Goal: Transaction & Acquisition: Download file/media

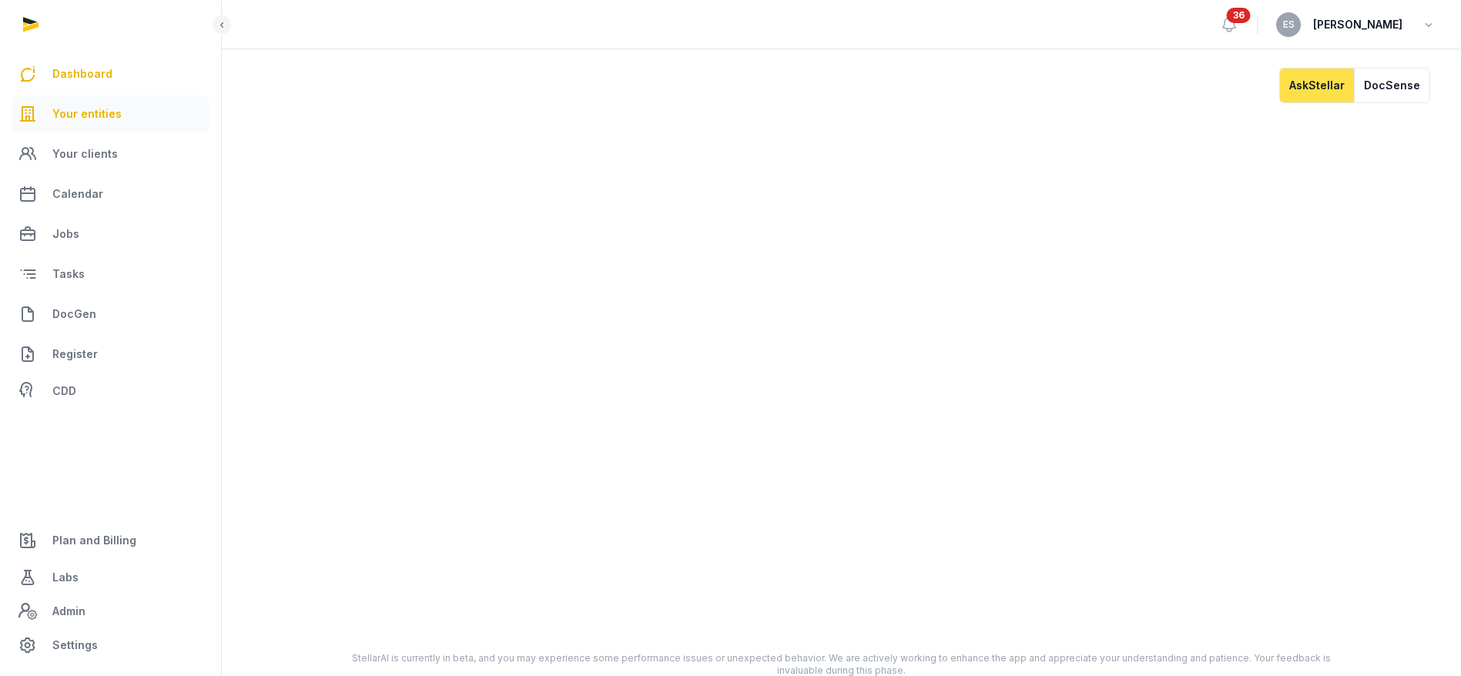
click at [45, 113] on link "Your entities" at bounding box center [110, 114] width 196 height 37
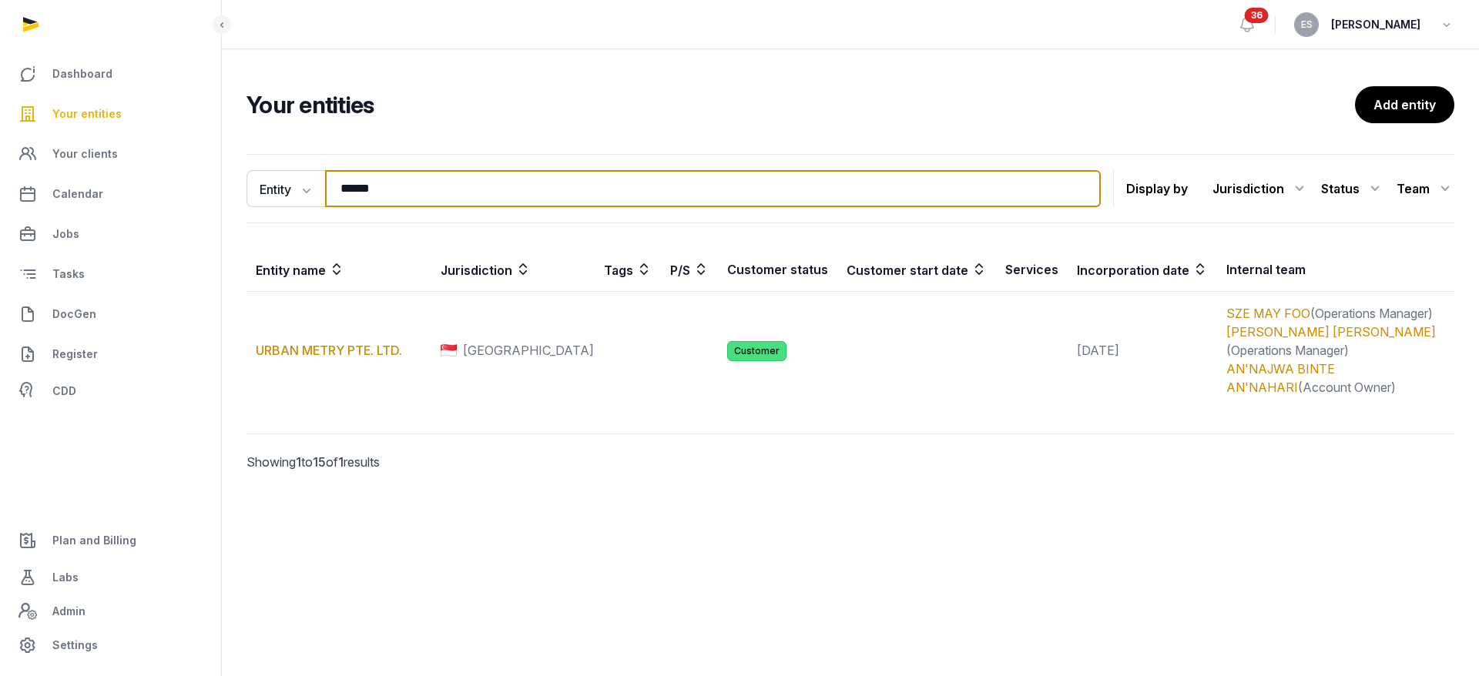
drag, startPoint x: 323, startPoint y: 196, endPoint x: 273, endPoint y: 156, distance: 64.0
click at [226, 196] on div "Entity Entity People Tags Services ***** Search Display by Jurisdiction All jur…" at bounding box center [850, 334] width 1257 height 373
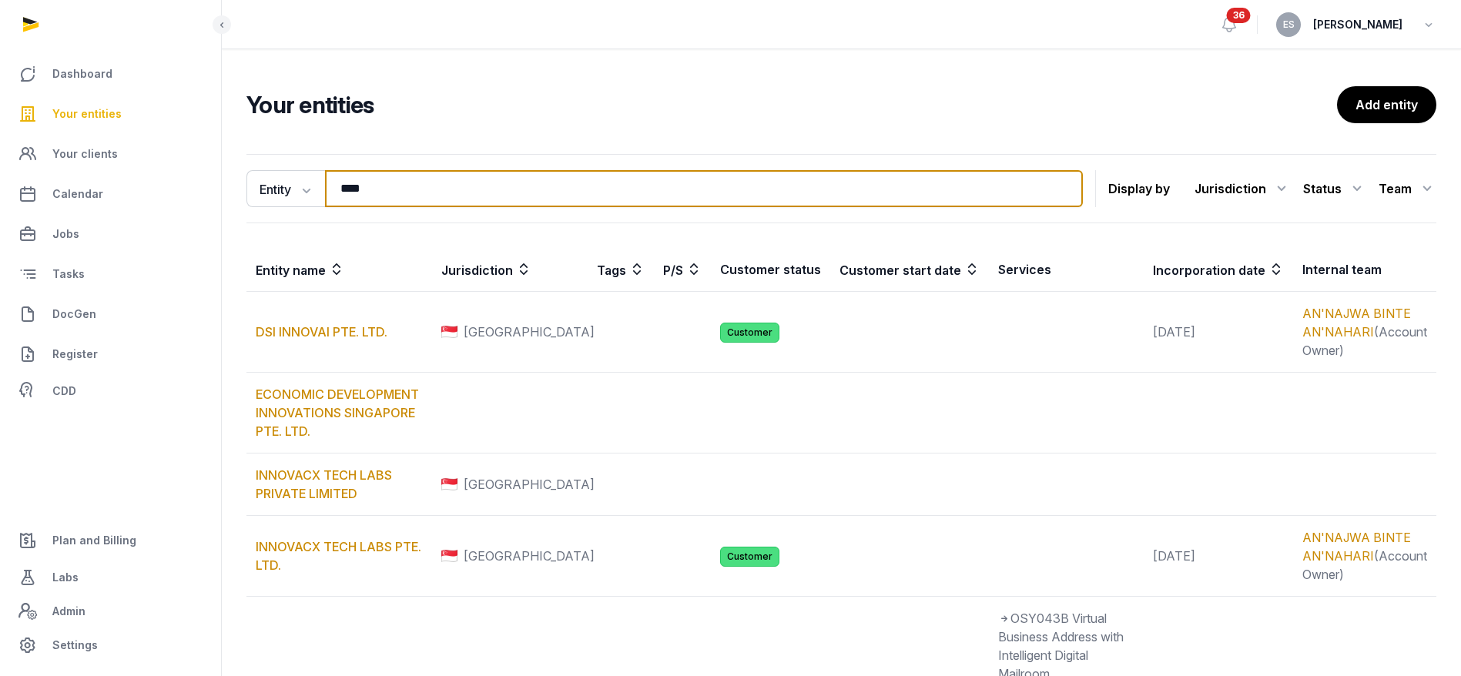
type input "********"
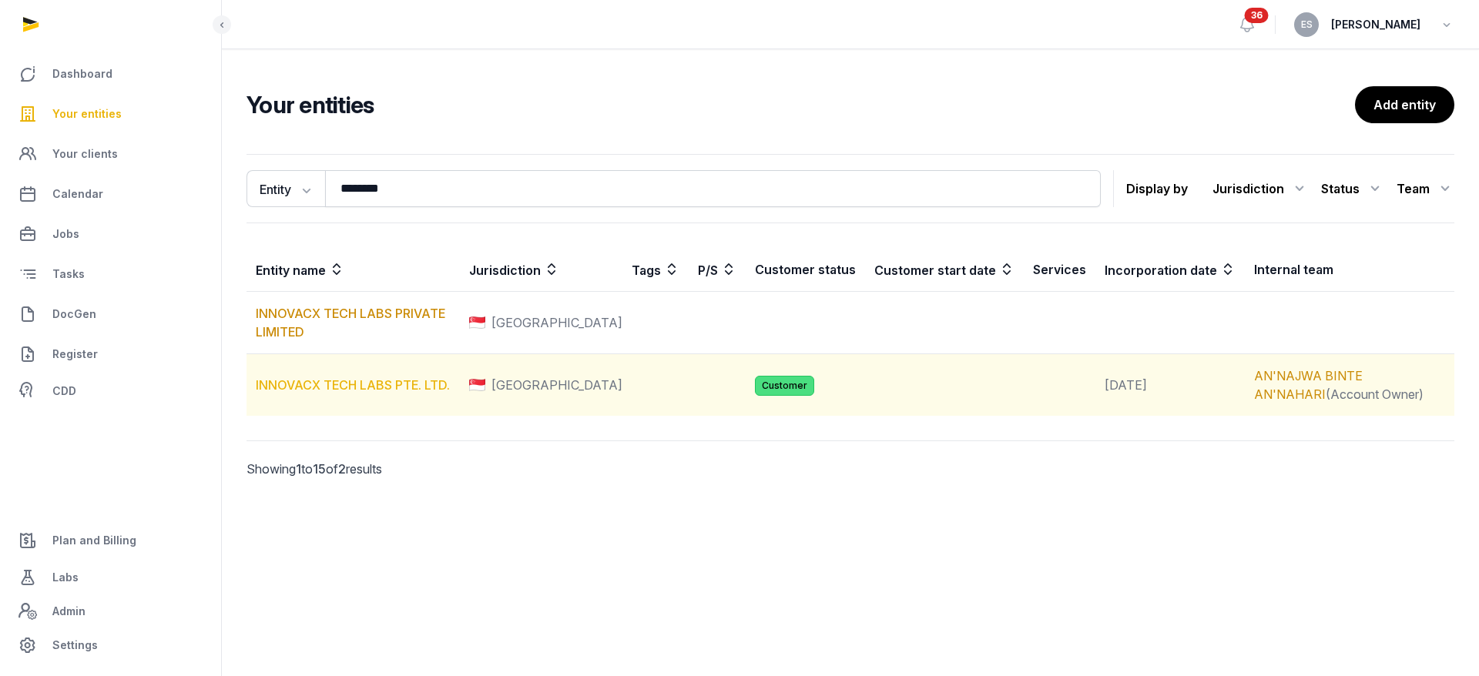
click at [398, 382] on link "INNOVACX TECH LABS PTE. LTD." at bounding box center [353, 384] width 194 height 15
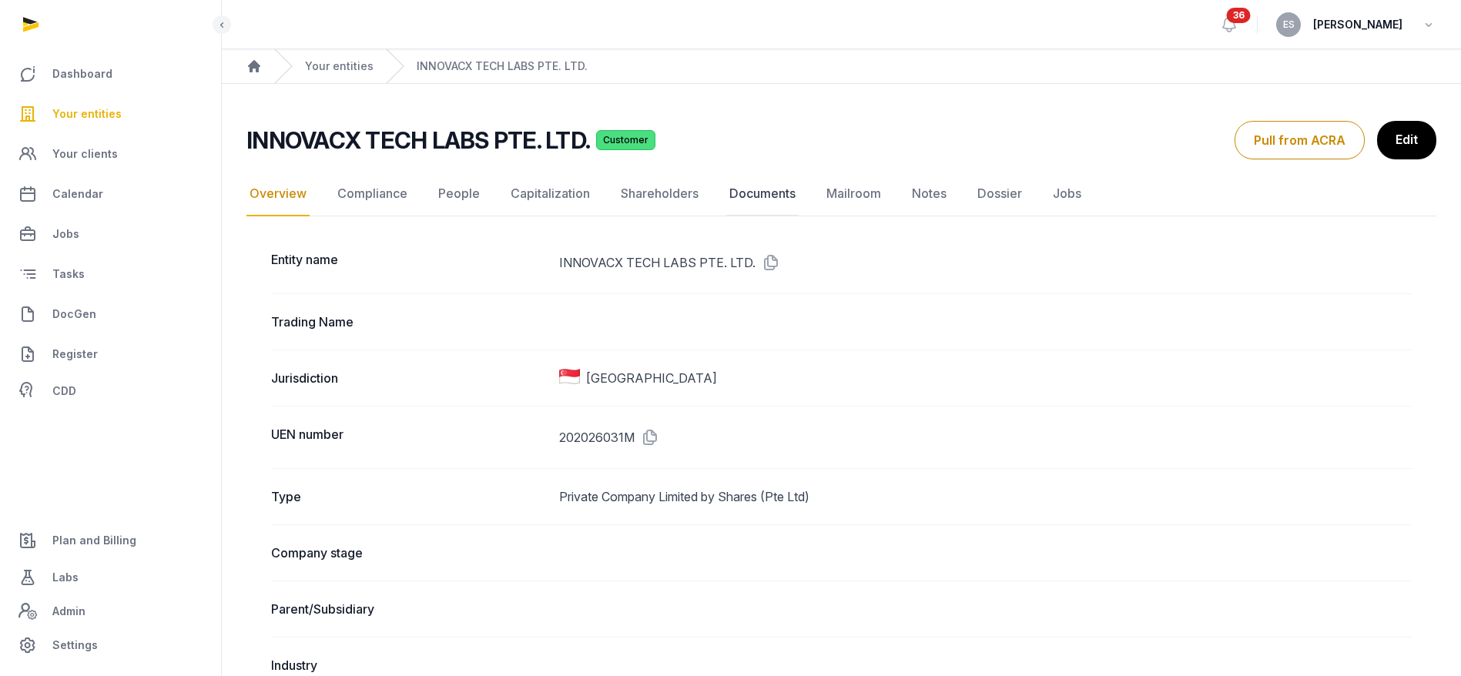
click at [745, 201] on link "Documents" at bounding box center [762, 194] width 72 height 45
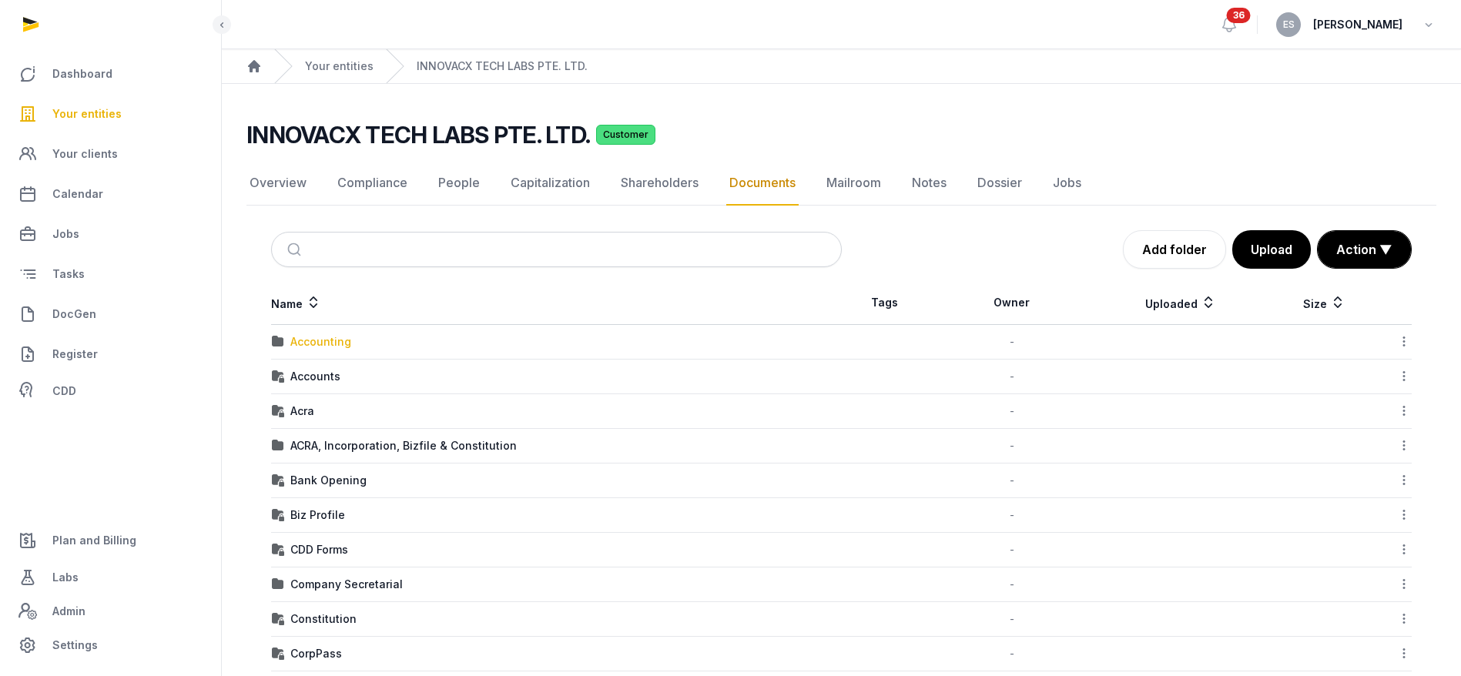
click at [325, 348] on div "Accounting" at bounding box center [320, 341] width 61 height 15
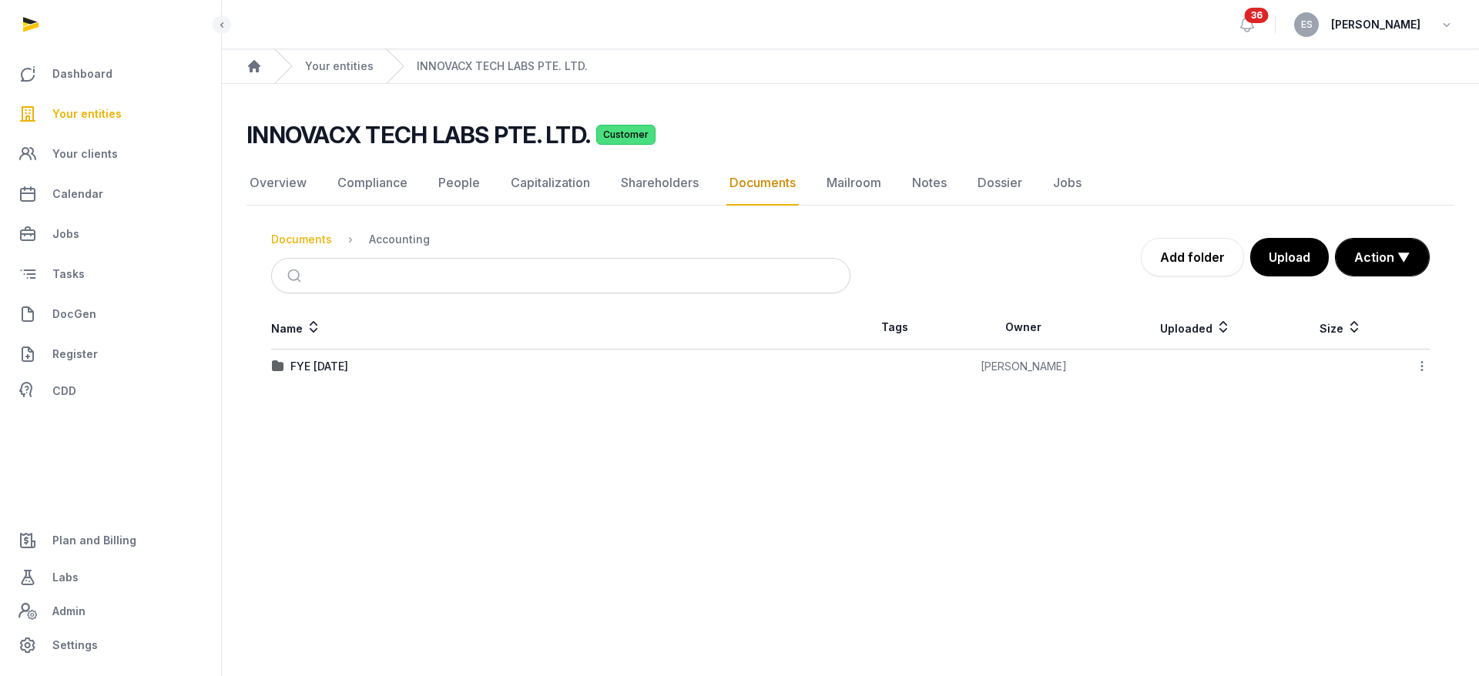
click at [314, 244] on div "Documents" at bounding box center [301, 239] width 61 height 15
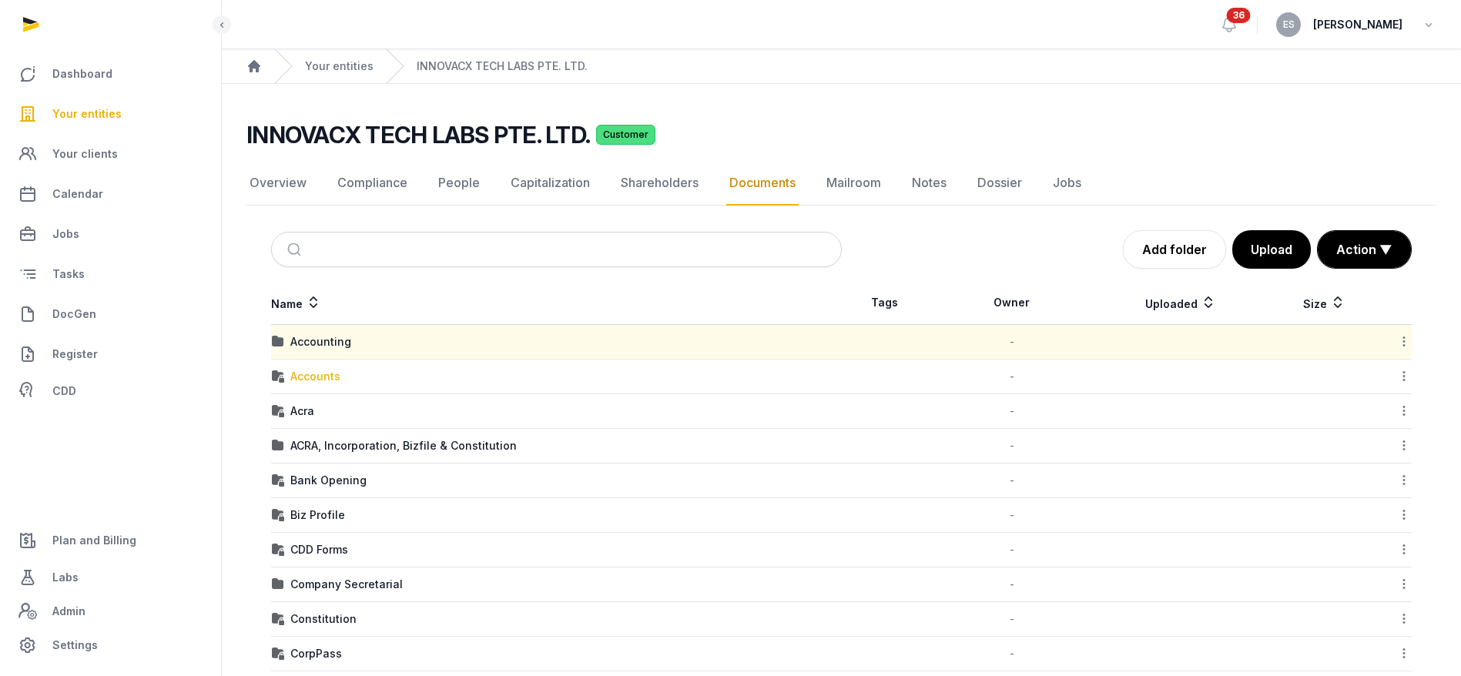
click at [320, 369] on div "Accounts" at bounding box center [315, 376] width 50 height 15
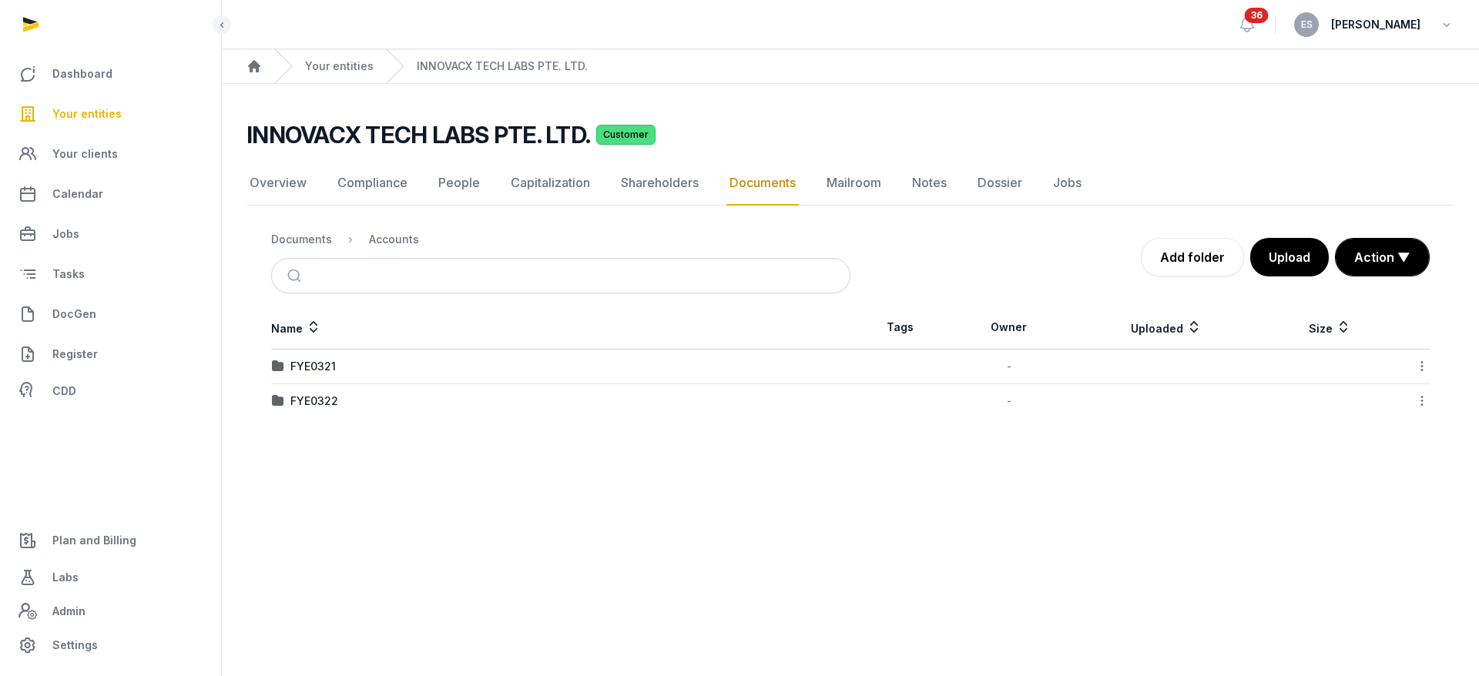
click at [311, 247] on ol "Documents Accounts" at bounding box center [345, 239] width 148 height 18
click at [313, 239] on div "Documents" at bounding box center [301, 239] width 61 height 15
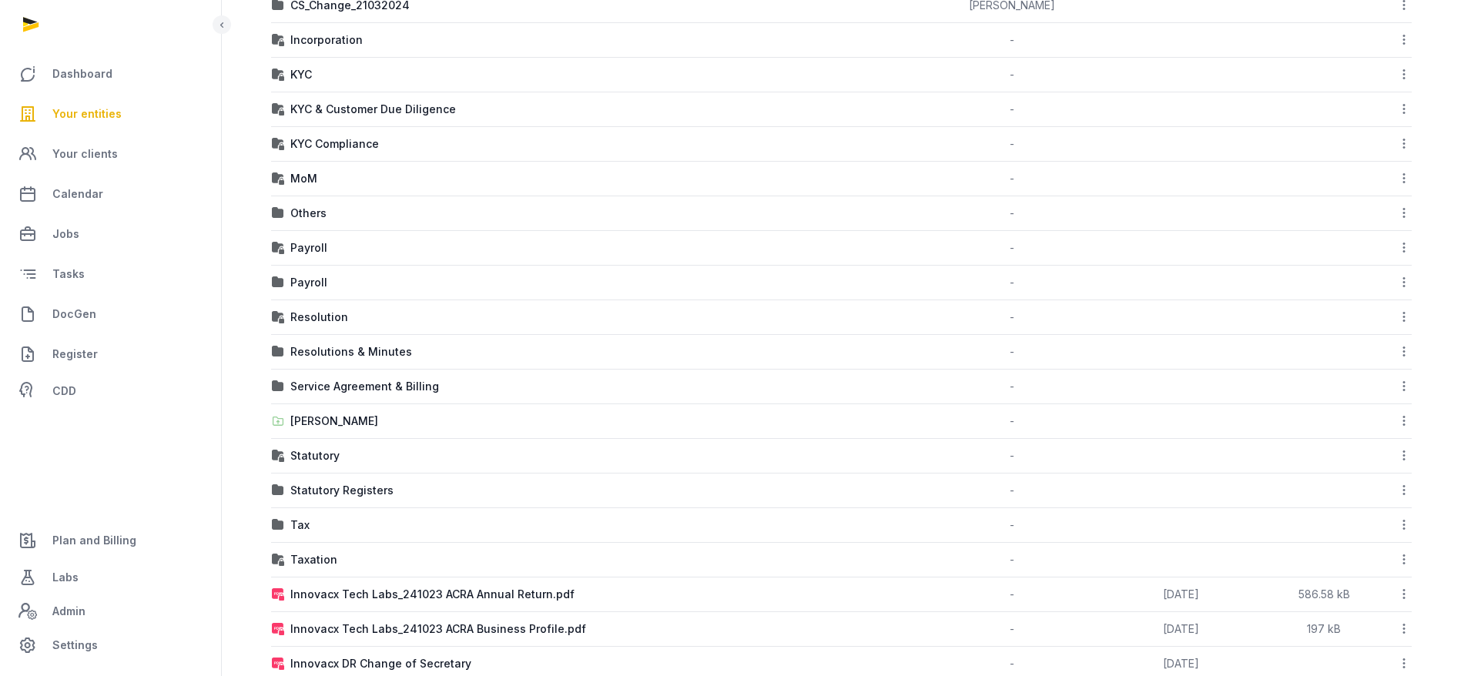
scroll to position [788, 0]
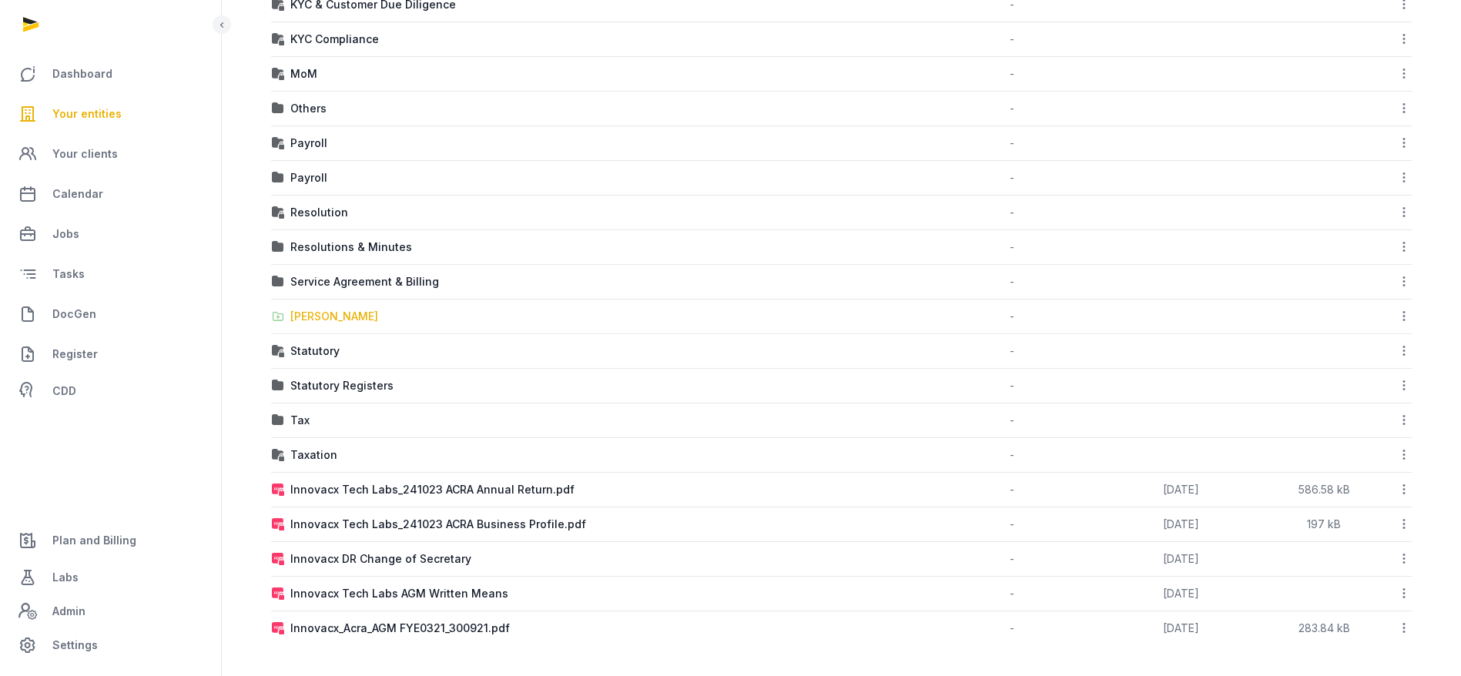
click at [337, 314] on div "[PERSON_NAME]" at bounding box center [334, 316] width 88 height 15
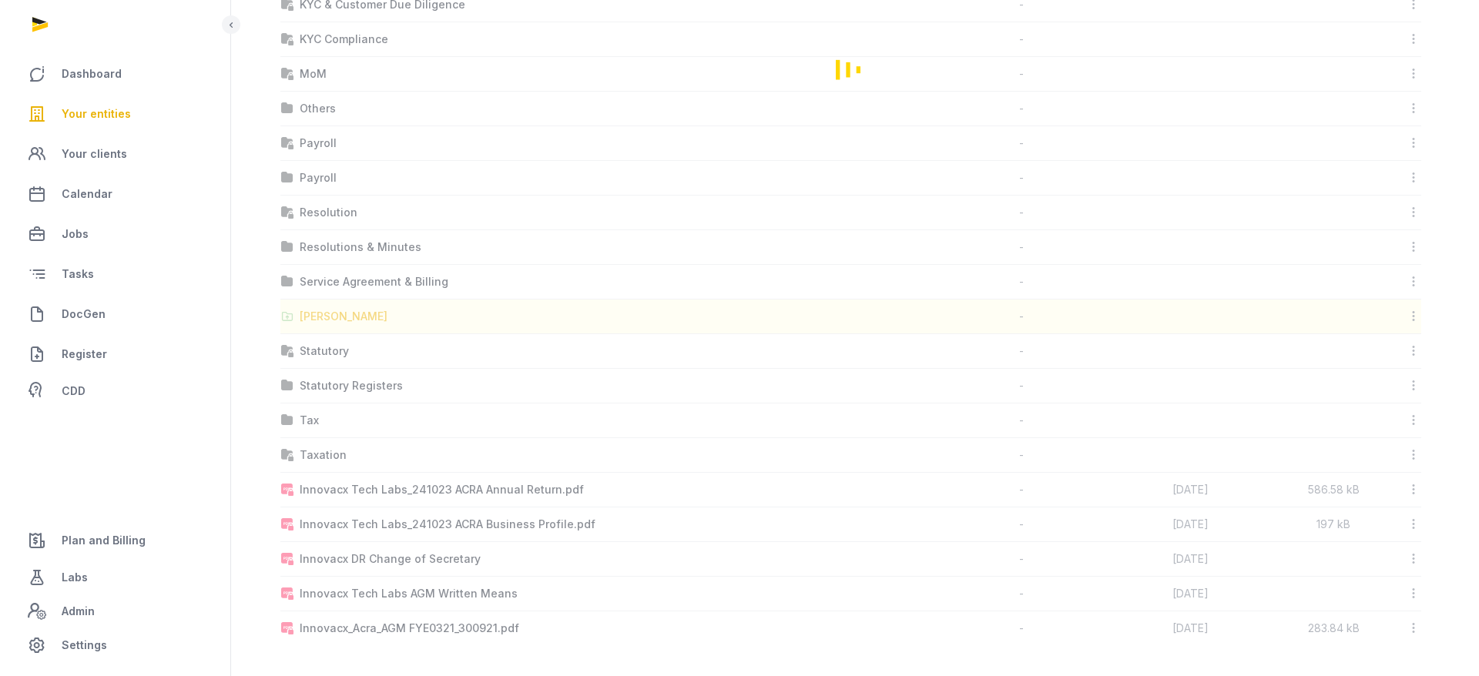
scroll to position [0, 0]
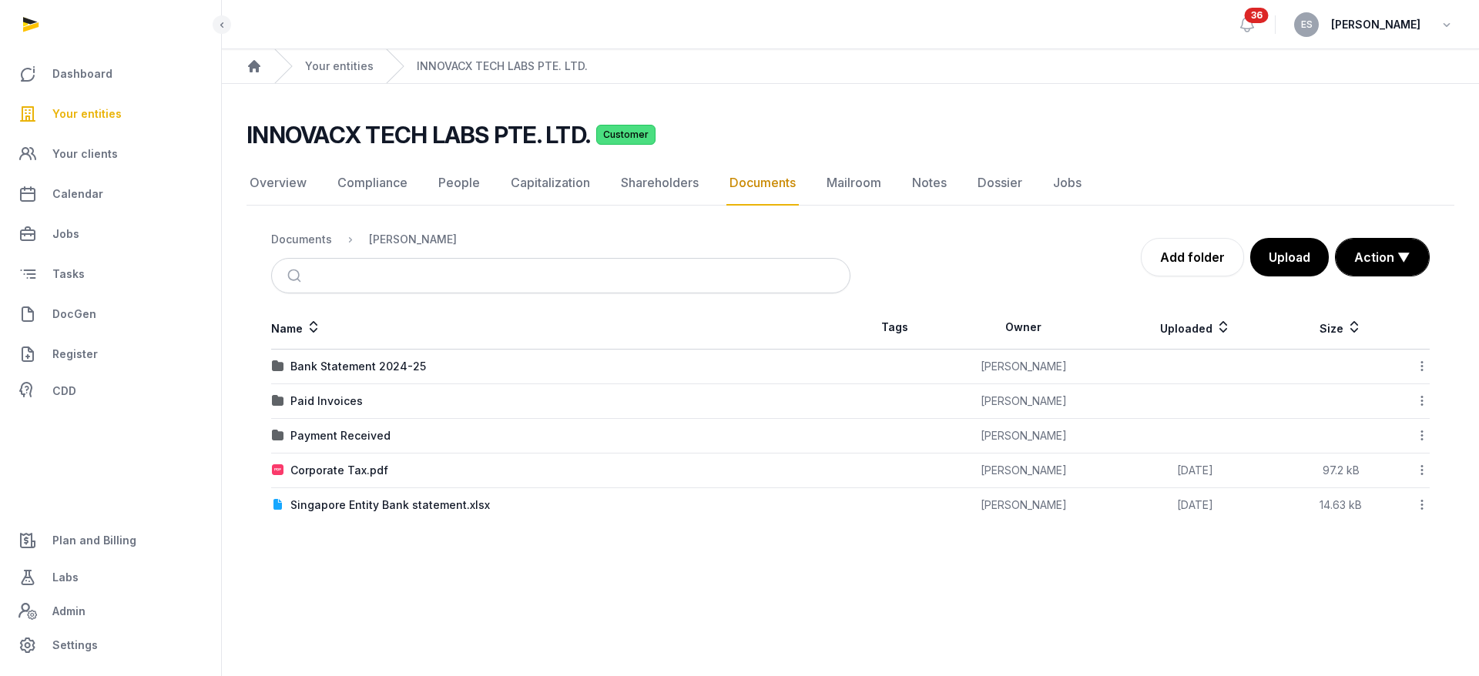
click at [688, 562] on main "Open sidebar 36 ES [PERSON_NAME] Home Your entities INNOVACX TECH LABS PTE. LTD…" at bounding box center [739, 338] width 1479 height 676
click at [397, 362] on div "Bank Statement 2024-25" at bounding box center [358, 366] width 136 height 15
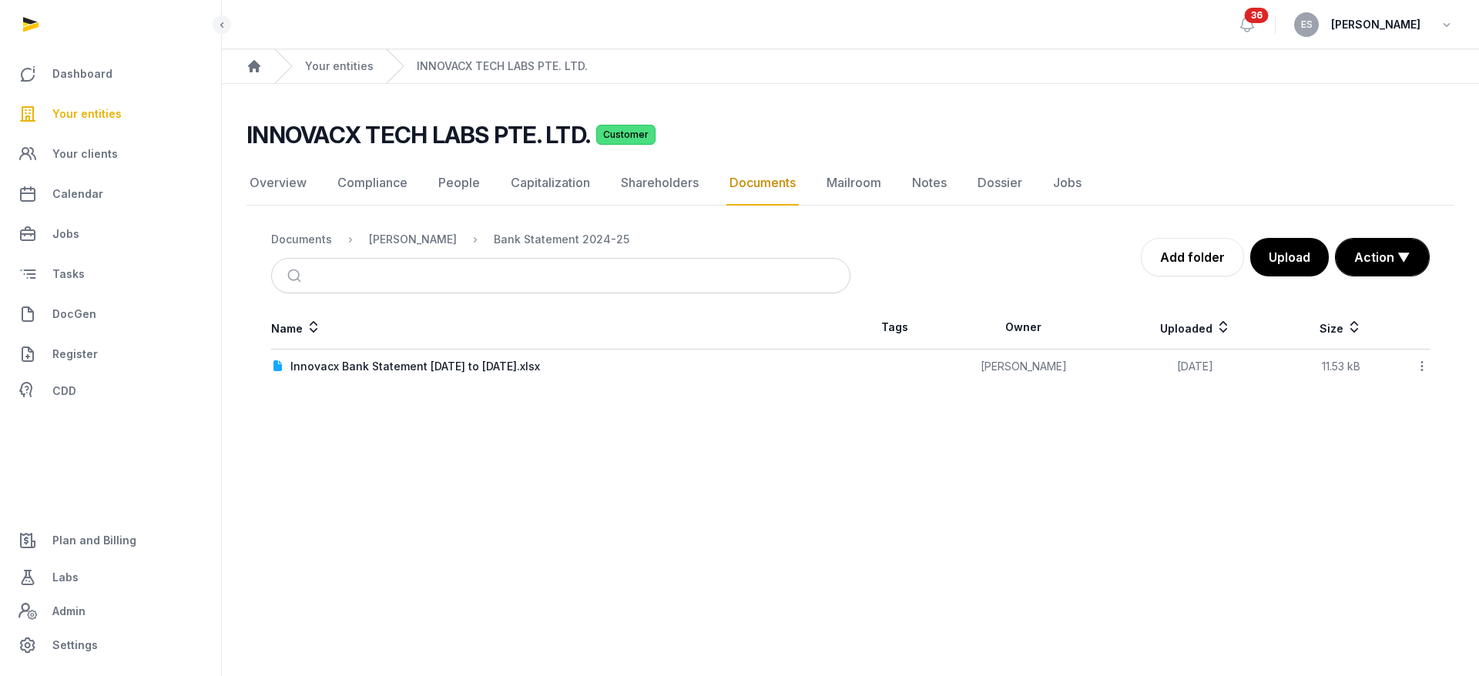
click at [1425, 360] on icon at bounding box center [1422, 366] width 14 height 16
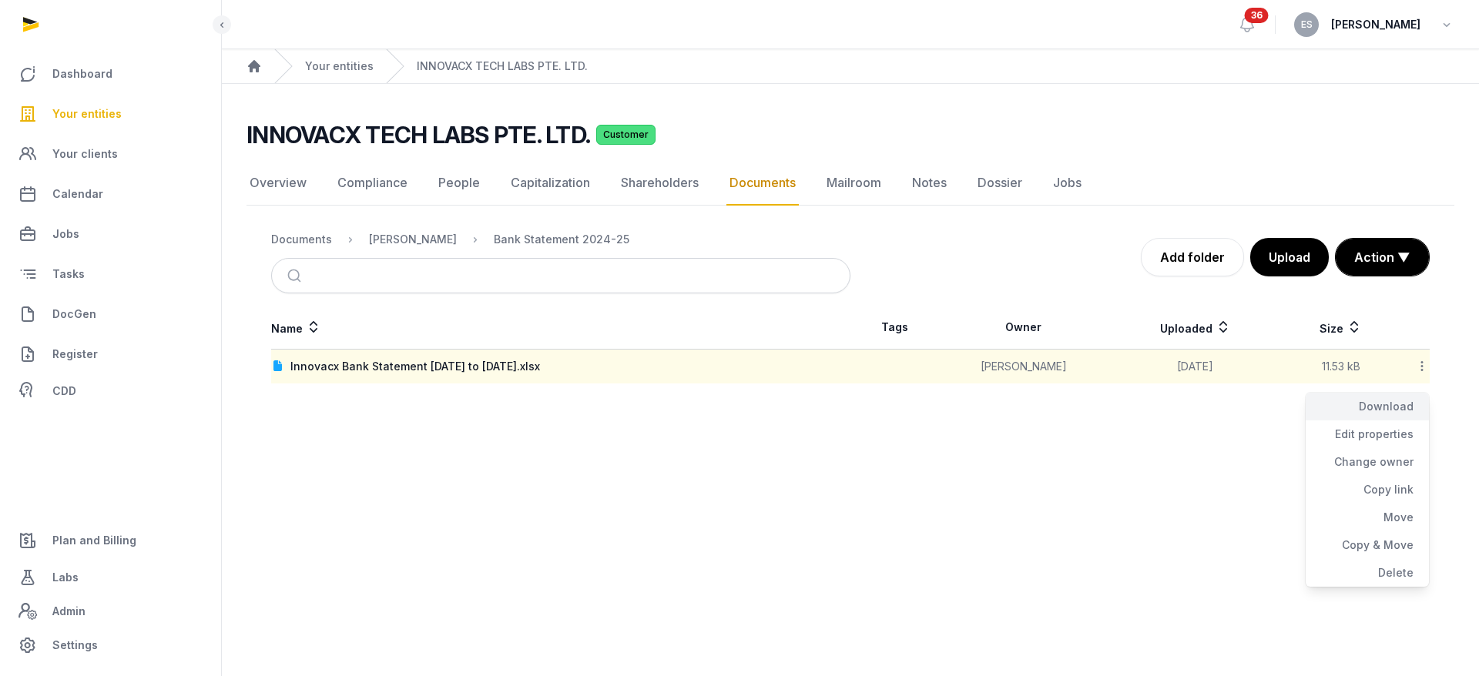
click at [1390, 401] on div "Download" at bounding box center [1367, 407] width 123 height 28
click at [406, 245] on div "[PERSON_NAME]" at bounding box center [413, 239] width 88 height 15
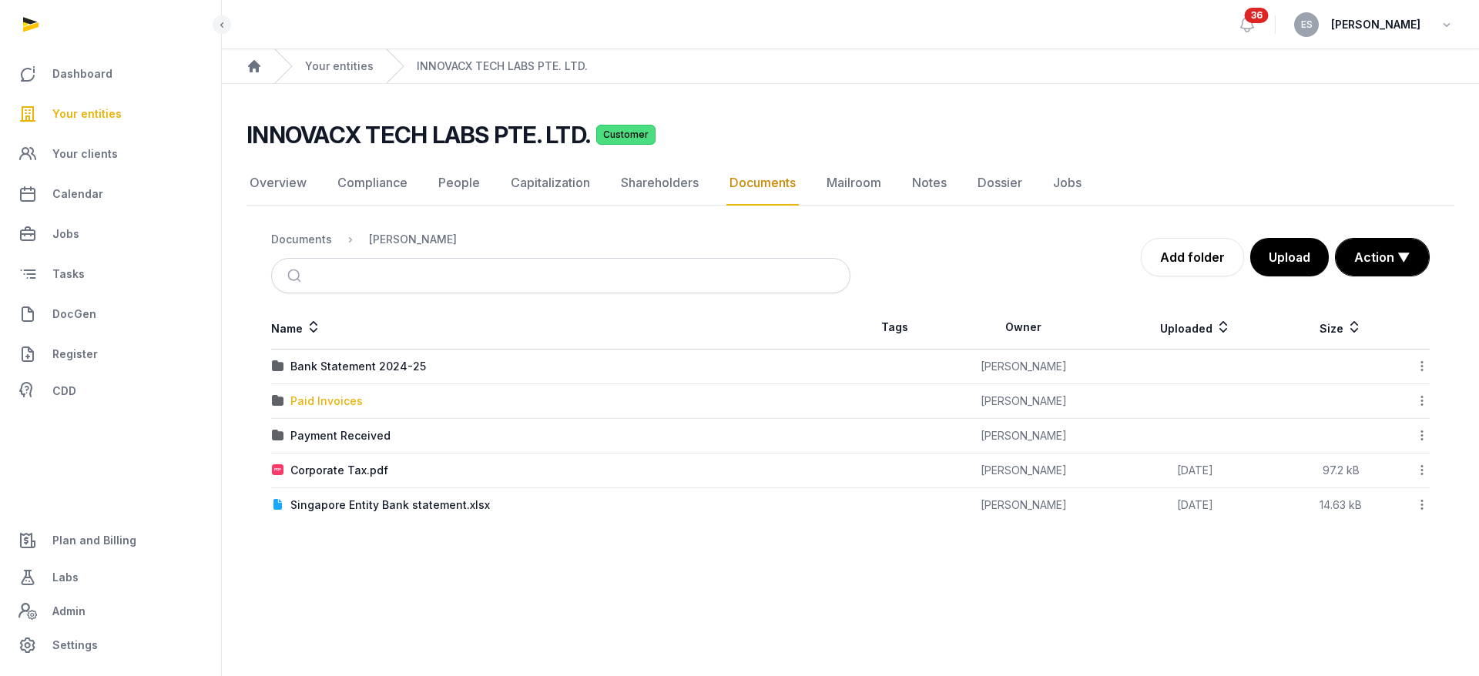
click at [321, 395] on div "Paid Invoices" at bounding box center [326, 401] width 72 height 15
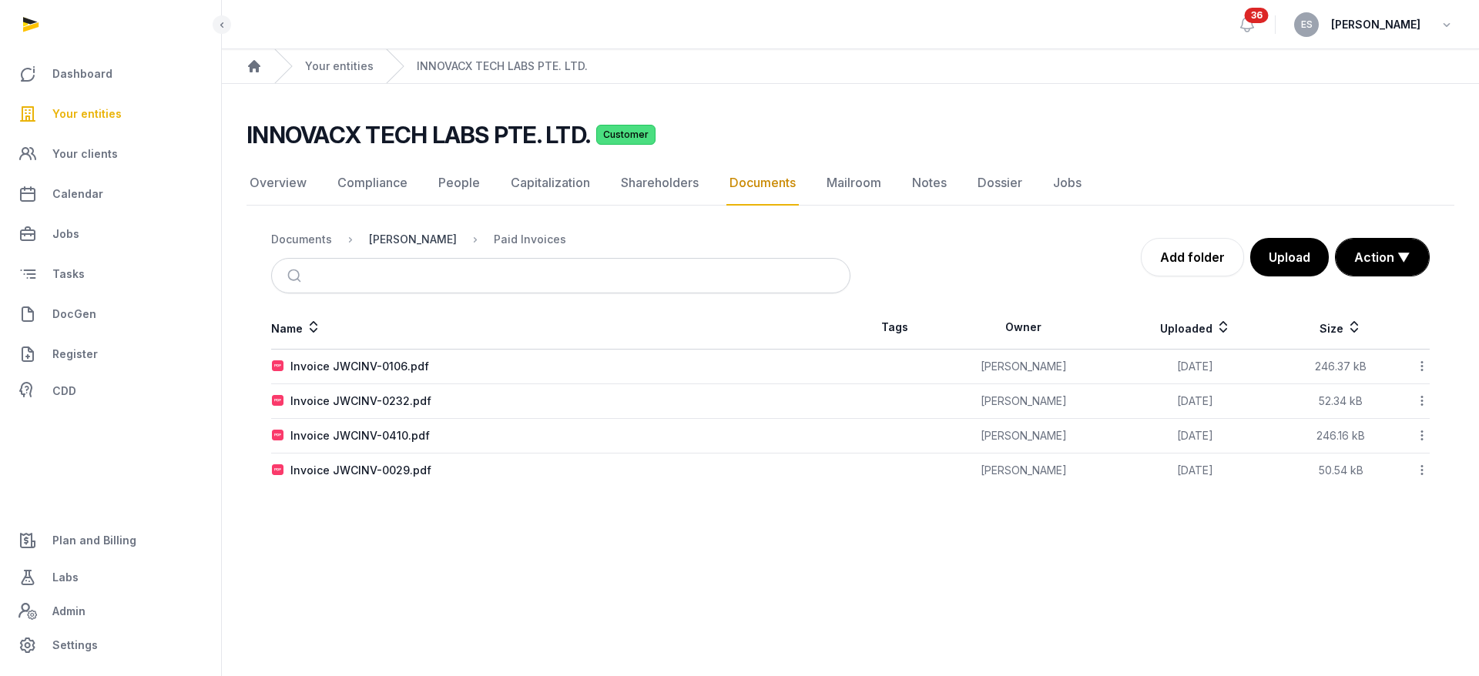
click at [430, 239] on div "[PERSON_NAME]" at bounding box center [413, 239] width 88 height 15
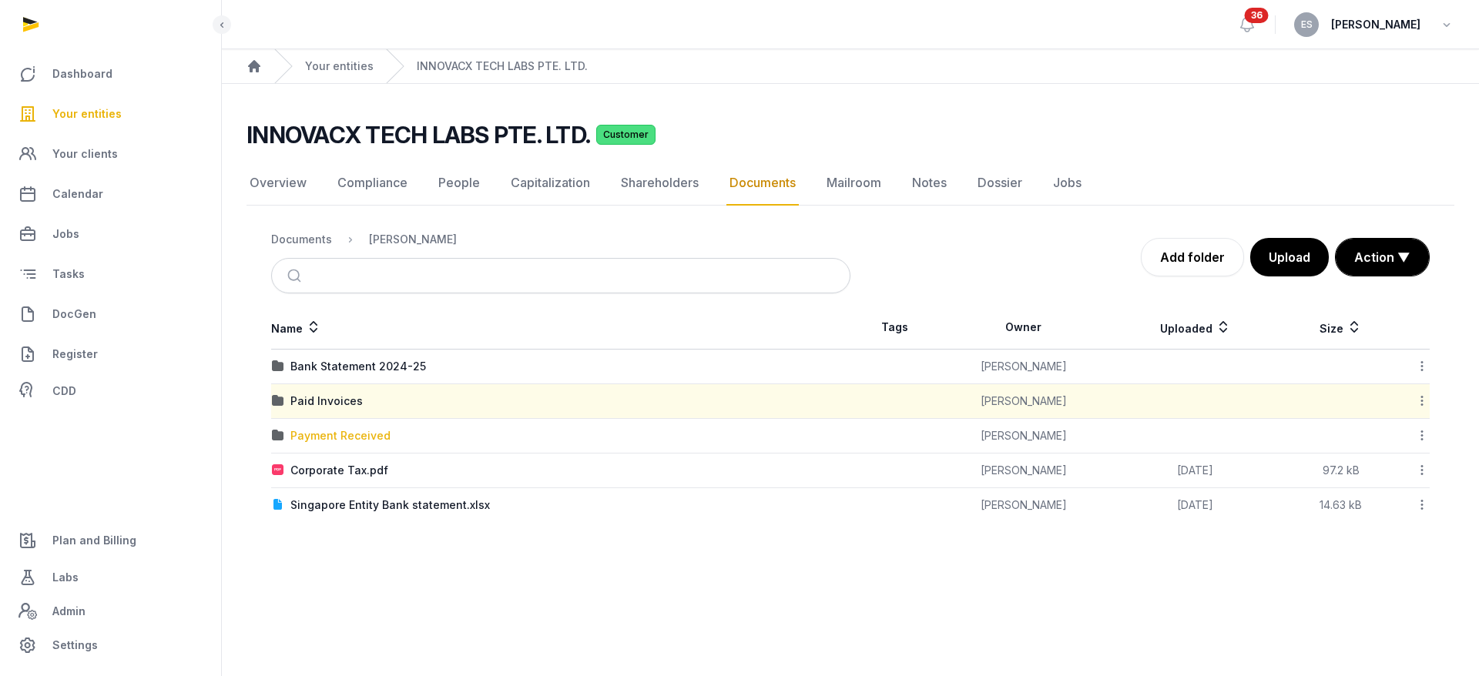
click at [357, 438] on div "Payment Received" at bounding box center [340, 435] width 100 height 15
